Goal: Task Accomplishment & Management: Use online tool/utility

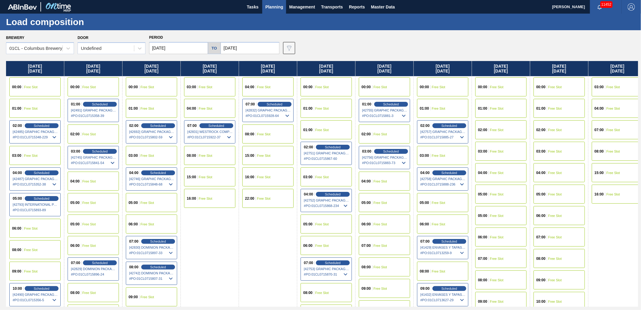
scroll to position [34, 0]
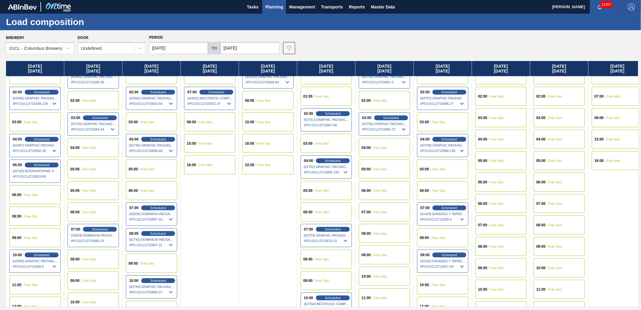
click at [275, 8] on span "Planning" at bounding box center [274, 6] width 18 height 7
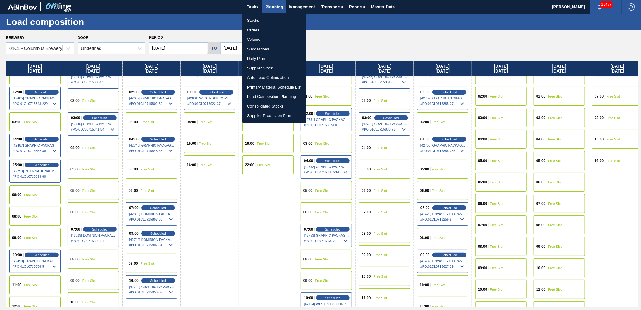
click at [265, 18] on li "Stocks" at bounding box center [274, 21] width 64 height 10
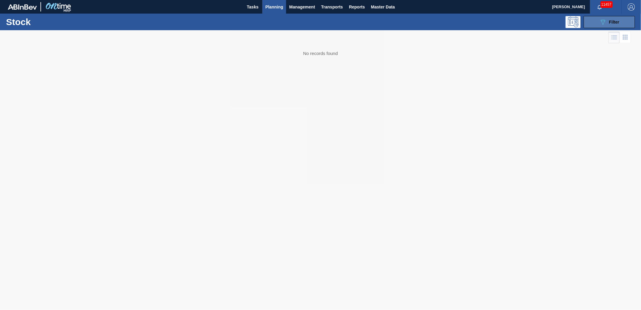
click at [604, 23] on icon "089F7B8B-B2A5-4AFE-B5C0-19BA573D28AC" at bounding box center [603, 21] width 7 height 7
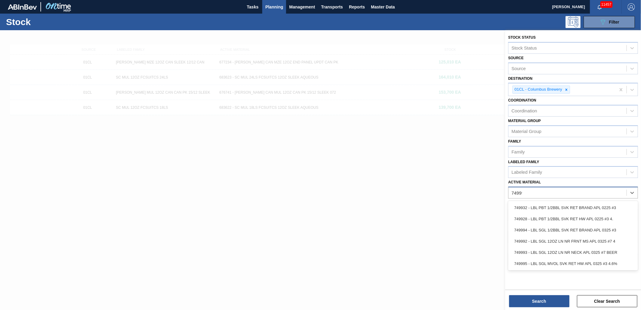
type Material "749994"
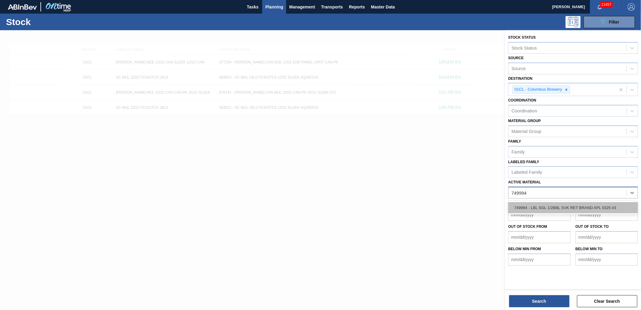
click at [570, 205] on div "749994 - LBL SGL 1/2BBL SVK RET BRAND APL 0325 #3" at bounding box center [573, 207] width 130 height 11
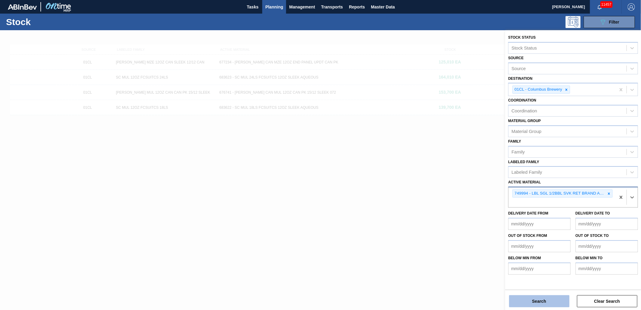
click at [550, 302] on button "Search" at bounding box center [539, 301] width 60 height 12
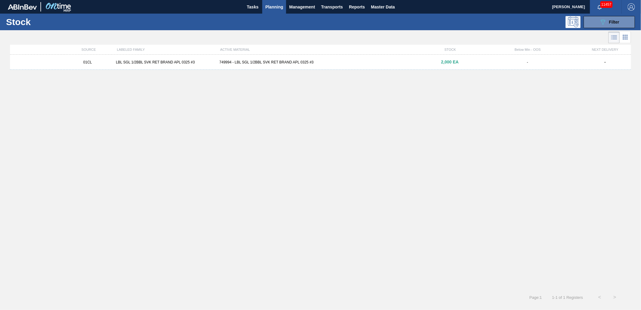
click at [365, 64] on div "749994 - LBL SGL 1/2BBL SVK RET BRAND APL 0325 #3" at bounding box center [320, 62] width 207 height 4
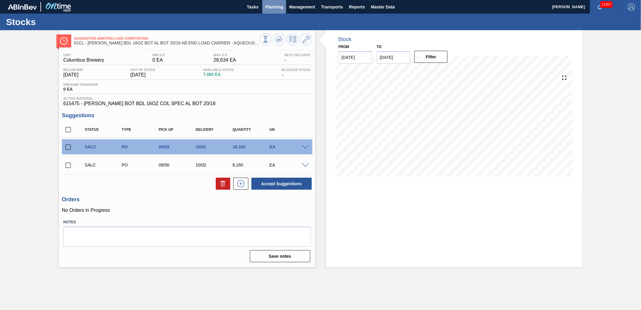
click at [282, 8] on span "Planning" at bounding box center [274, 6] width 18 height 7
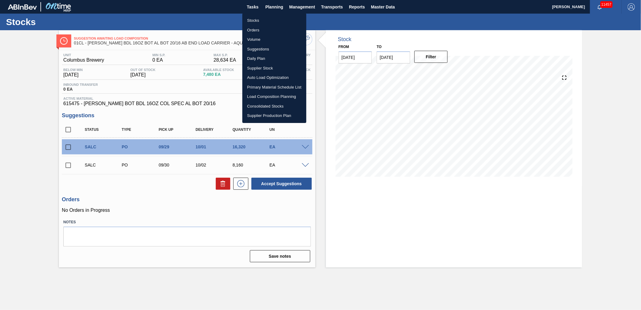
click at [269, 98] on li "Load Composition Planning" at bounding box center [274, 97] width 64 height 10
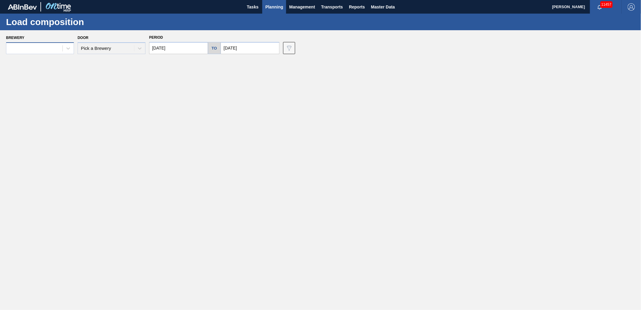
click at [44, 53] on div at bounding box center [40, 48] width 68 height 12
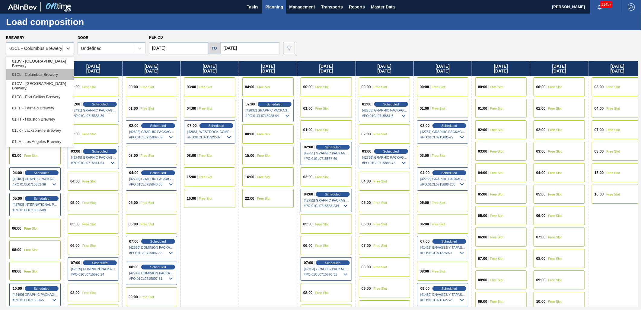
click at [45, 74] on div "01CL - Columbus Brewery" at bounding box center [40, 74] width 68 height 11
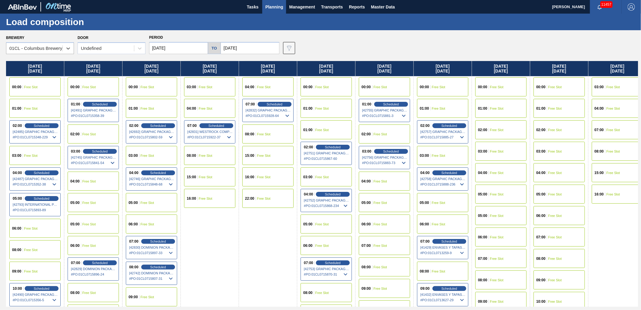
click at [190, 49] on input "[DATE]" at bounding box center [178, 48] width 59 height 12
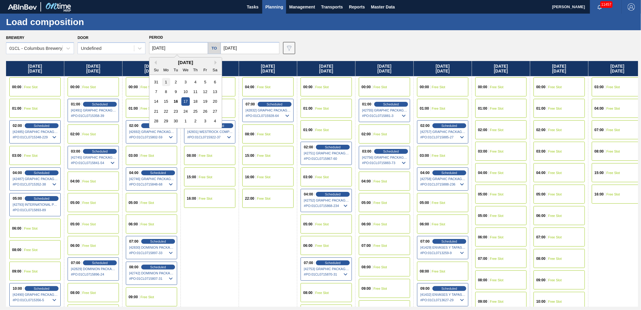
click at [165, 81] on div "1" at bounding box center [166, 82] width 8 height 8
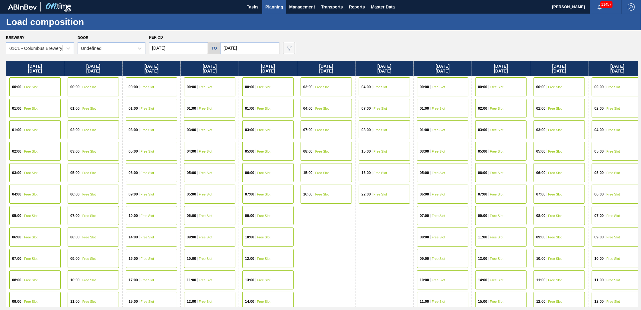
click at [182, 50] on input "[DATE]" at bounding box center [178, 48] width 59 height 12
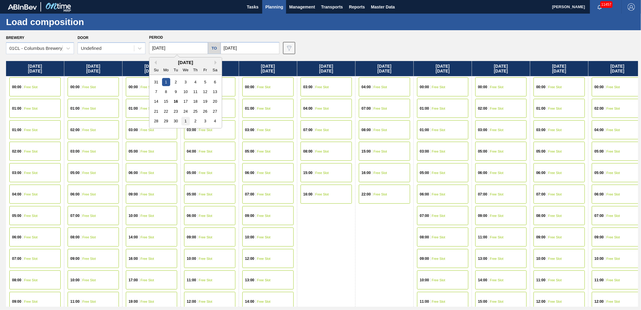
click at [185, 122] on div "1" at bounding box center [185, 121] width 8 height 8
type input "[DATE]"
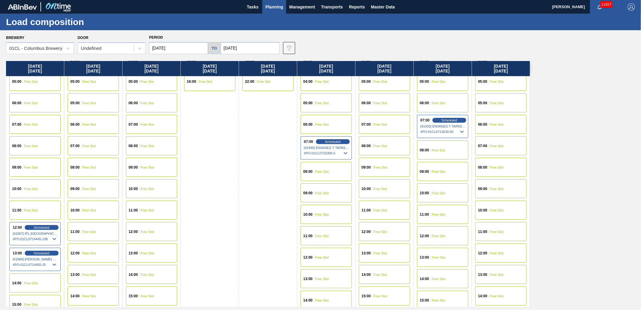
scroll to position [134, 0]
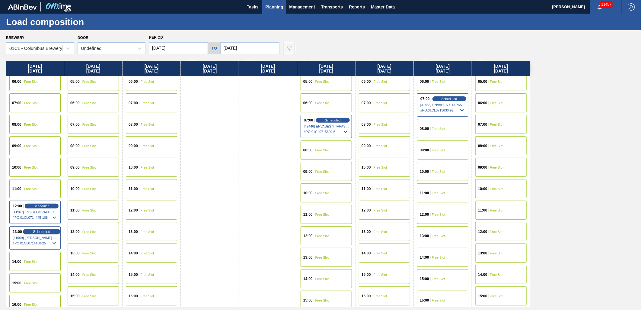
click at [41, 230] on span "Scheduled" at bounding box center [41, 231] width 17 height 4
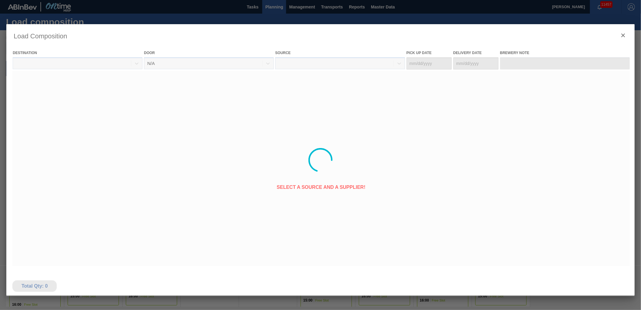
type Date "[DATE]"
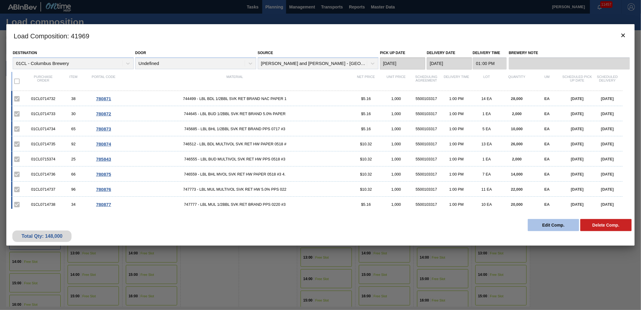
click at [554, 228] on button "Edit Comp." at bounding box center [553, 225] width 51 height 12
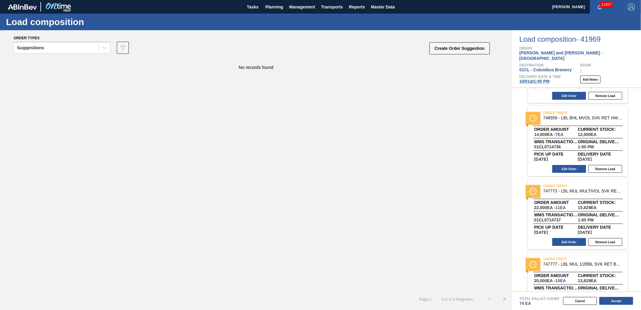
scroll to position [436, 0]
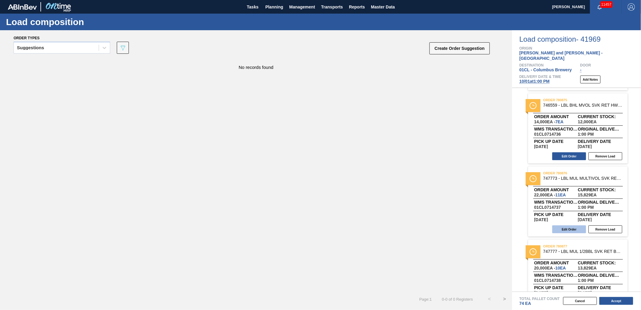
click at [567, 225] on button "Edit Order" at bounding box center [569, 229] width 34 height 8
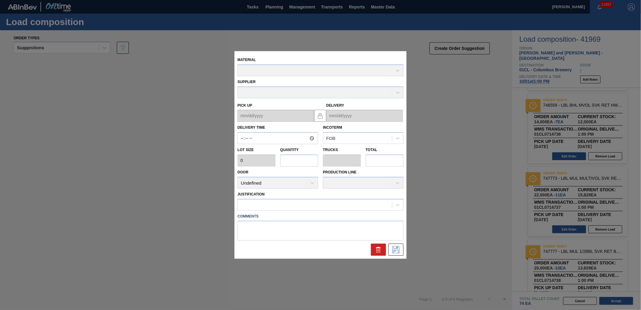
type input "13:00:00"
type input "2,000"
type input "11"
type input "0.022"
type input "22,000"
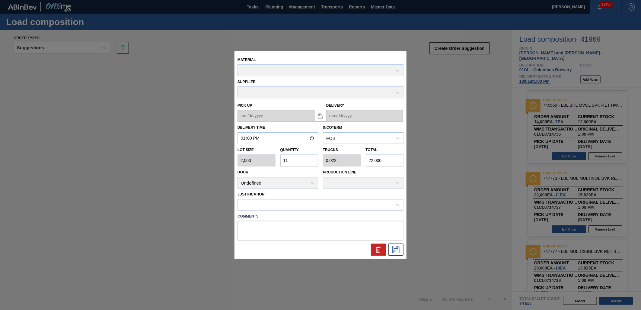
type up "[DATE]"
type input "[DATE]"
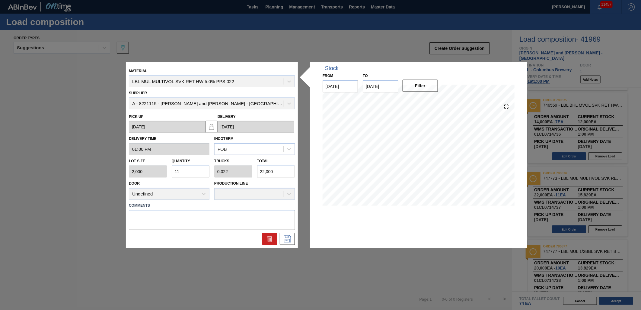
click at [189, 174] on input "11" at bounding box center [191, 171] width 38 height 12
type input "1"
type input "0.002"
type input "2,000"
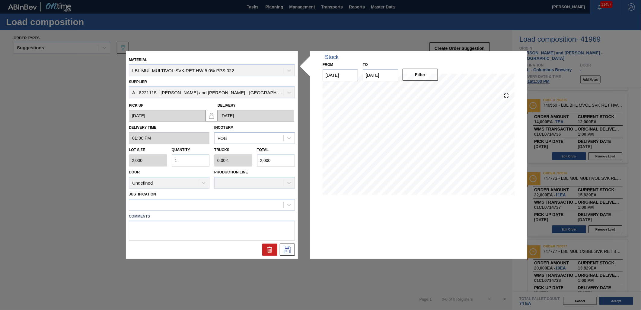
type input "14"
type input "0.028"
type input "28,000"
type input "14"
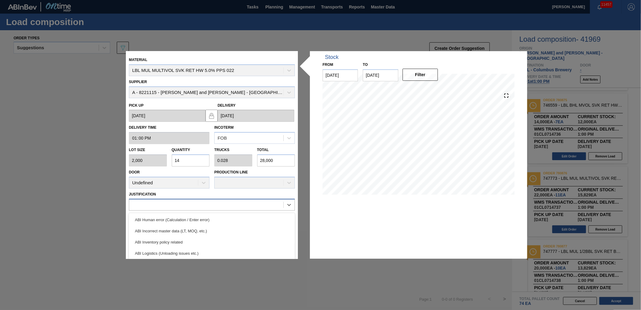
click at [223, 206] on div at bounding box center [206, 204] width 154 height 9
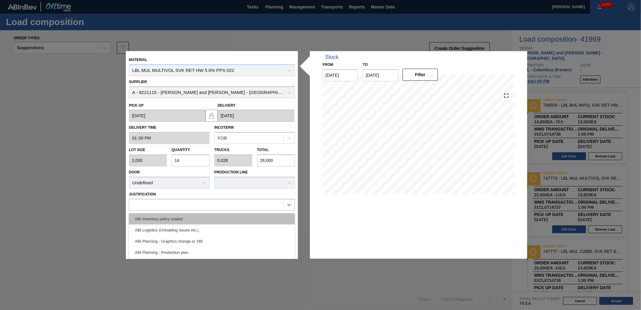
scroll to position [34, 0]
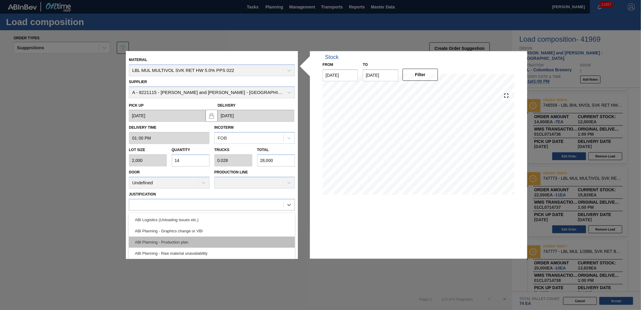
click at [219, 239] on div "ABI Planning - Production plan" at bounding box center [212, 241] width 166 height 11
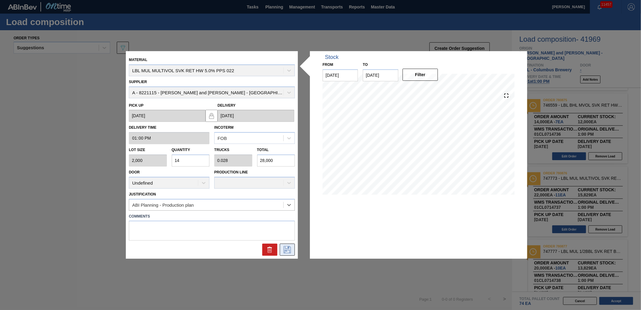
click at [285, 247] on icon at bounding box center [288, 249] width 10 height 7
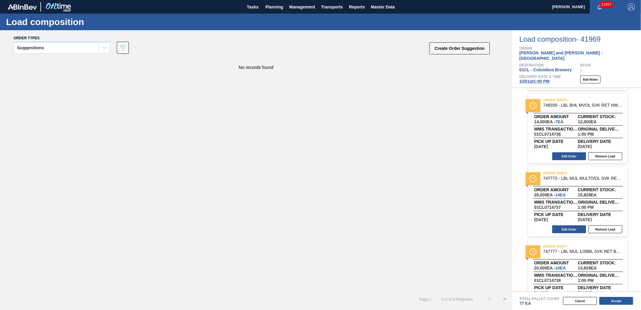
scroll to position [469, 0]
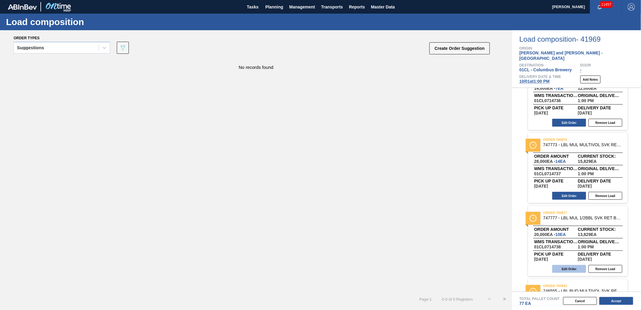
click at [566, 265] on button "Edit Order" at bounding box center [569, 269] width 34 height 8
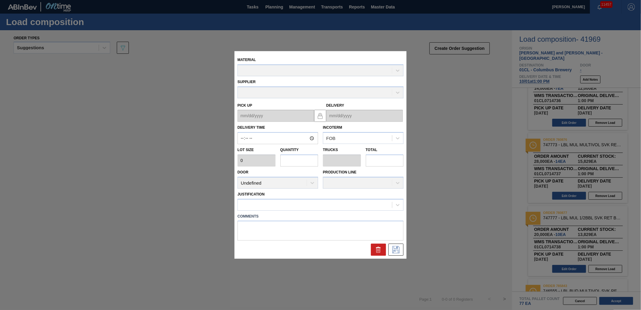
type input "13:00:00"
type input "2,000"
type input "10"
type input "0.02"
type input "20,000"
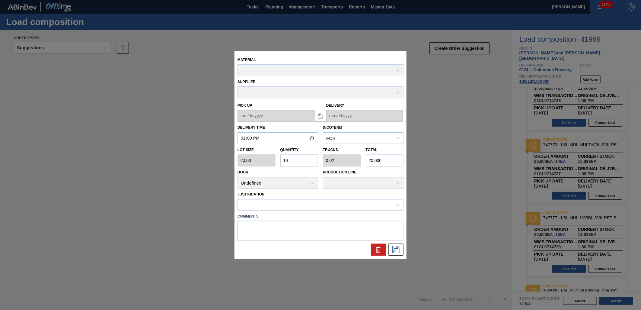
type up "[DATE]"
type input "[DATE]"
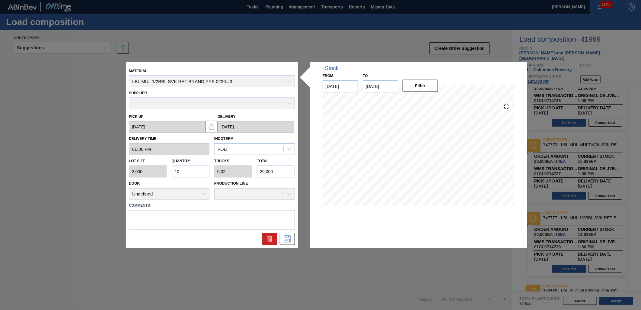
click at [188, 169] on input "10" at bounding box center [191, 171] width 38 height 12
type input "1"
type input "0.002"
type input "2,000"
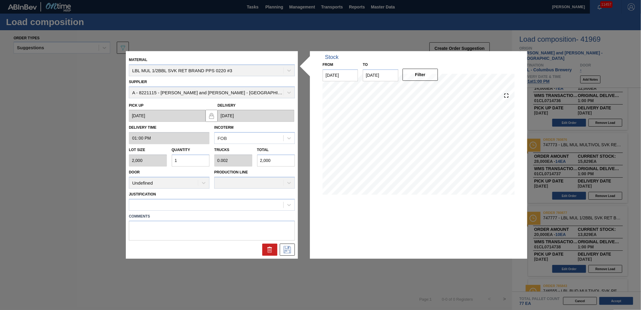
type input "13"
type input "0.026"
type input "26,000"
type input "13"
click at [203, 199] on div at bounding box center [212, 205] width 166 height 12
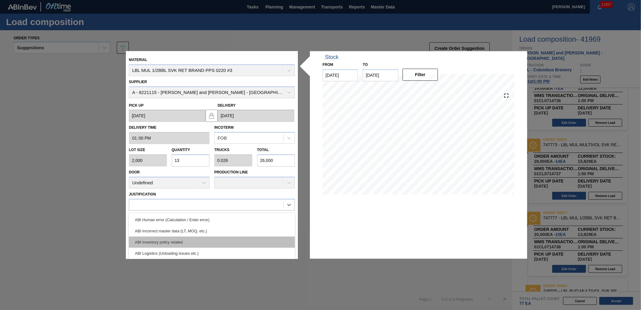
scroll to position [34, 0]
click at [208, 237] on div "ABI Planning - Production plan" at bounding box center [212, 241] width 166 height 11
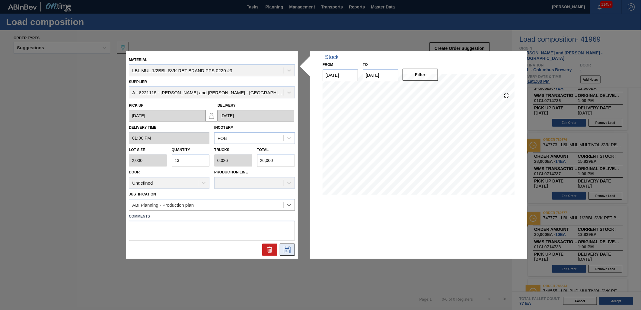
click at [290, 251] on icon at bounding box center [287, 249] width 7 height 7
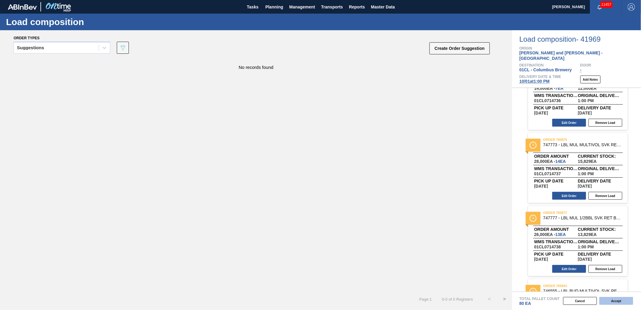
click at [605, 299] on button "Accept" at bounding box center [617, 301] width 34 height 8
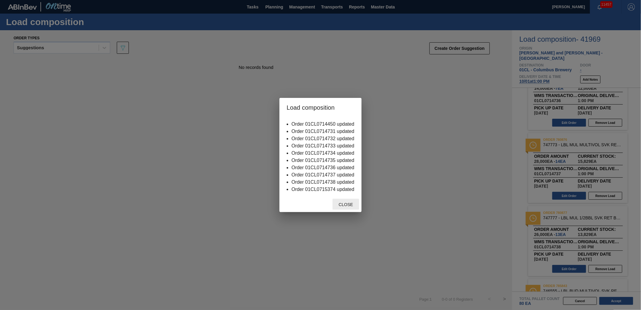
click at [342, 207] on div "Close" at bounding box center [346, 204] width 27 height 11
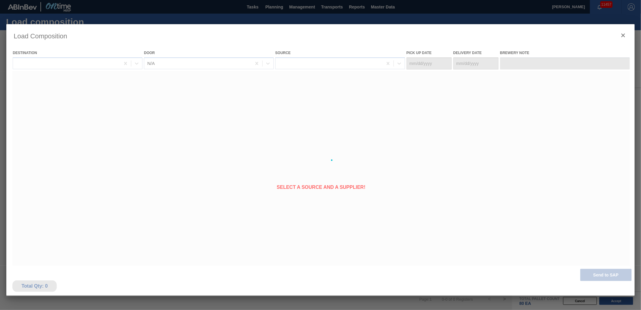
type Date "[DATE]"
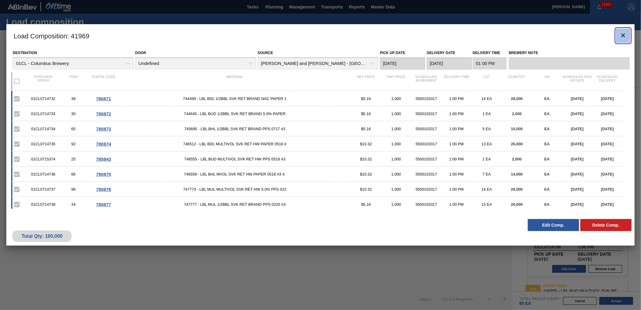
click at [622, 36] on icon "botão de ícone" at bounding box center [624, 36] width 4 height 4
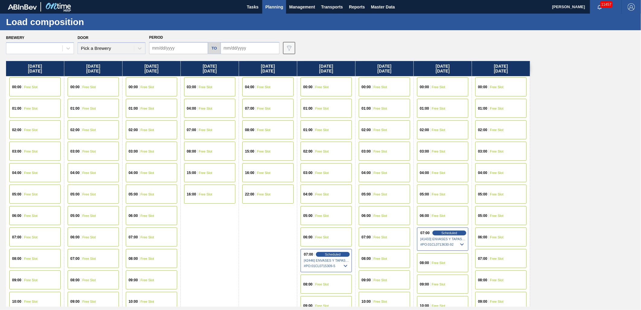
type input "[DATE]"
drag, startPoint x: 261, startPoint y: 229, endPoint x: 277, endPoint y: 257, distance: 31.8
